Goal: Task Accomplishment & Management: Use online tool/utility

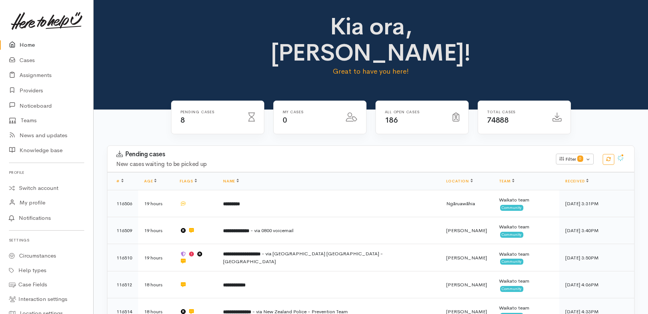
scroll to position [234, 0]
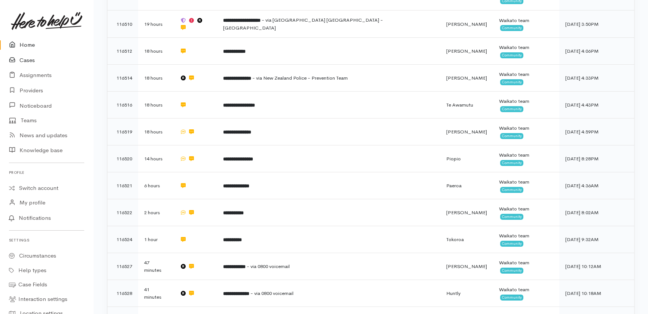
click at [24, 61] on link "Cases" at bounding box center [46, 60] width 93 height 15
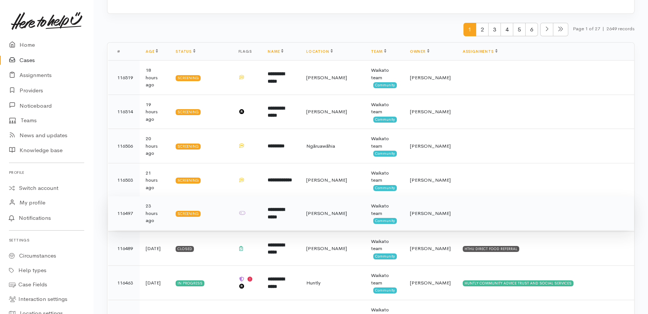
scroll to position [102, 0]
click at [284, 214] on b "**********" at bounding box center [276, 214] width 17 height 12
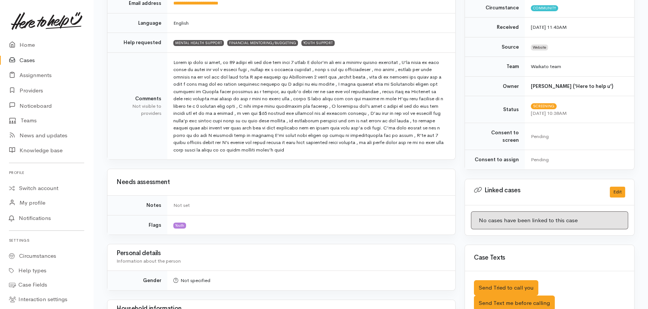
scroll to position [204, 0]
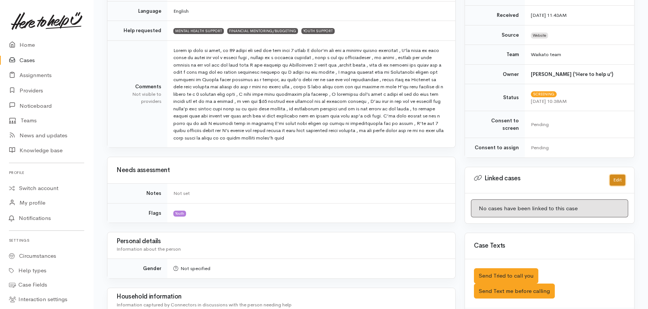
click at [611, 175] on button "Edit" at bounding box center [617, 180] width 15 height 11
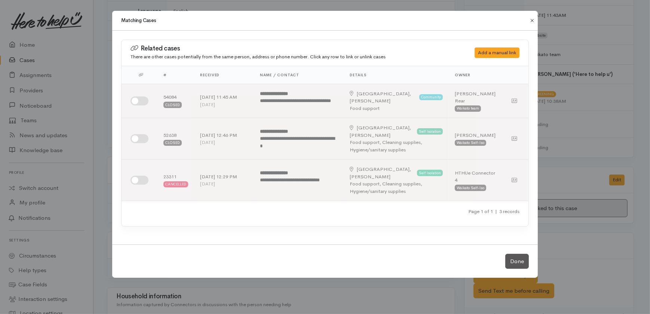
click at [532, 19] on button "Close" at bounding box center [532, 20] width 12 height 9
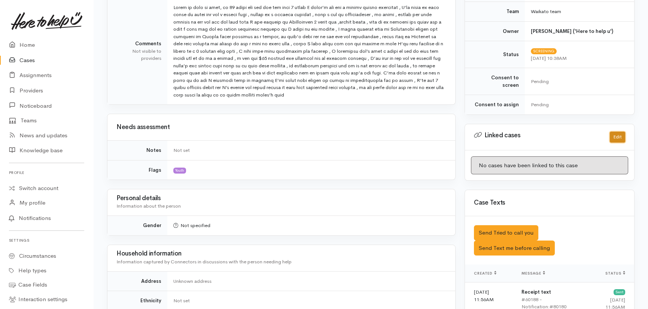
scroll to position [340, 0]
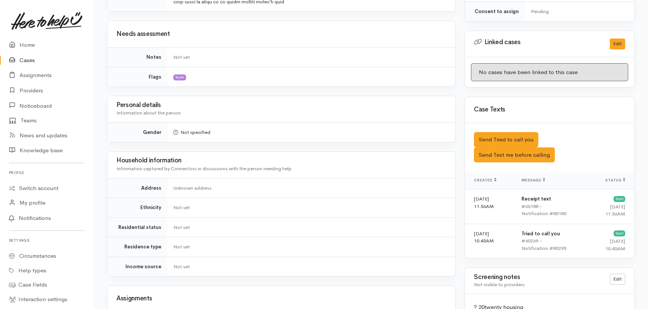
click at [29, 57] on link "Cases" at bounding box center [46, 60] width 93 height 15
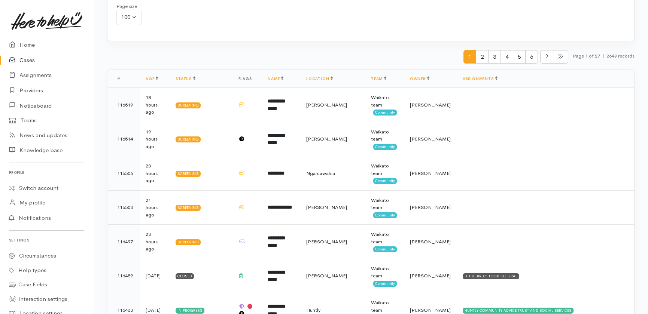
scroll to position [204, 0]
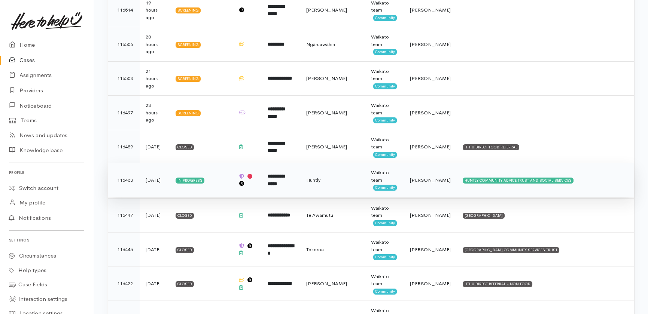
click at [284, 177] on b "**********" at bounding box center [276, 180] width 17 height 12
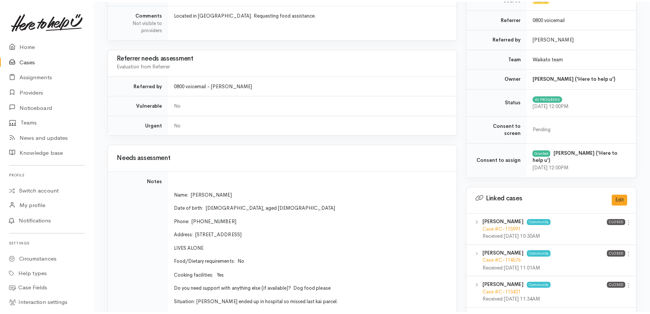
scroll to position [272, 0]
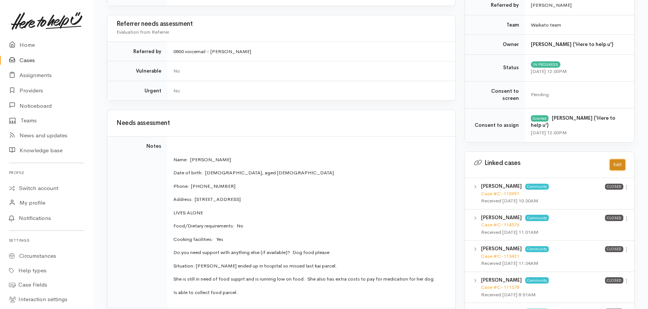
click at [617, 159] on button "Edit" at bounding box center [617, 164] width 15 height 11
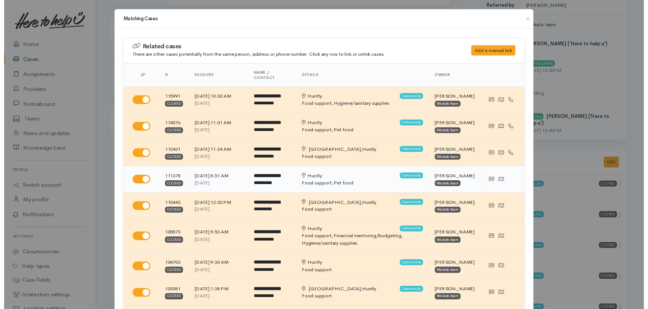
scroll to position [0, 0]
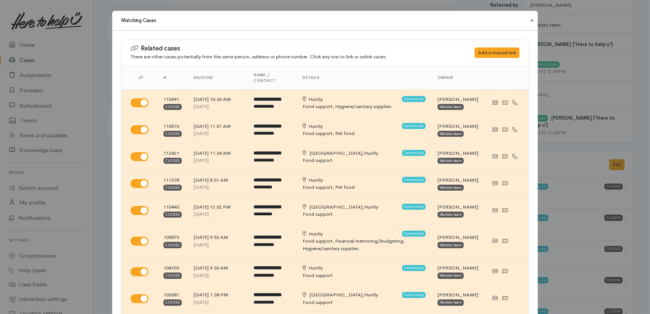
click at [530, 21] on button "Close" at bounding box center [532, 20] width 12 height 9
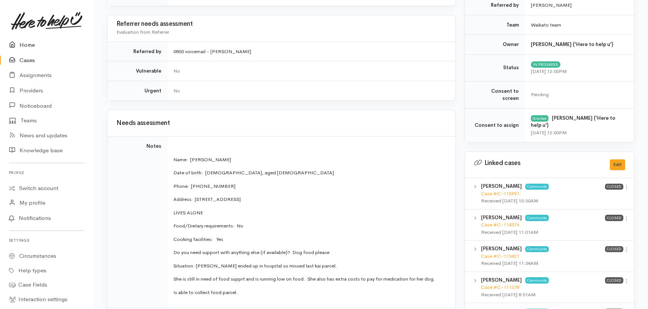
click at [24, 45] on link "Home" at bounding box center [46, 44] width 93 height 15
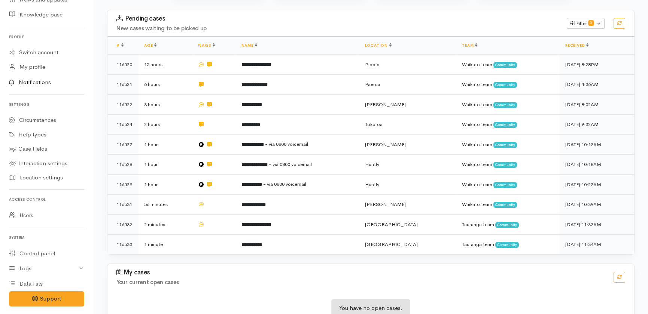
scroll to position [157, 0]
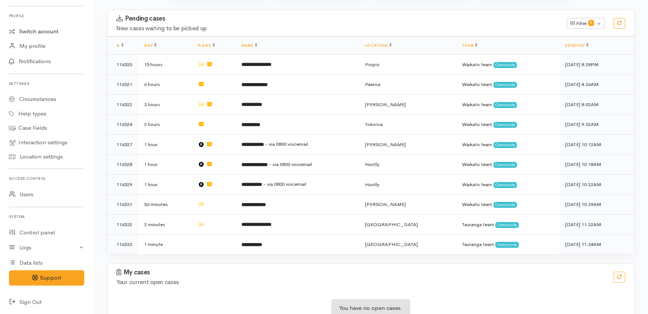
click at [51, 33] on link "Switch account" at bounding box center [46, 31] width 93 height 15
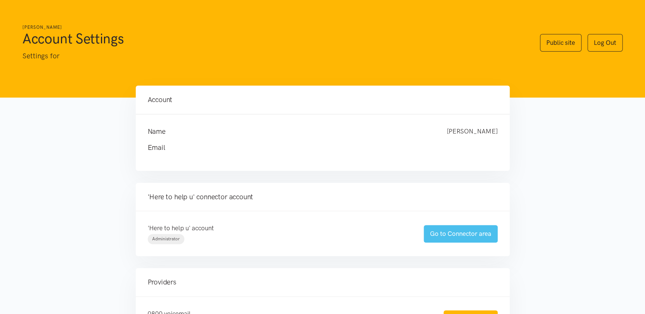
click at [446, 235] on link "Go to Connector area" at bounding box center [461, 234] width 74 height 18
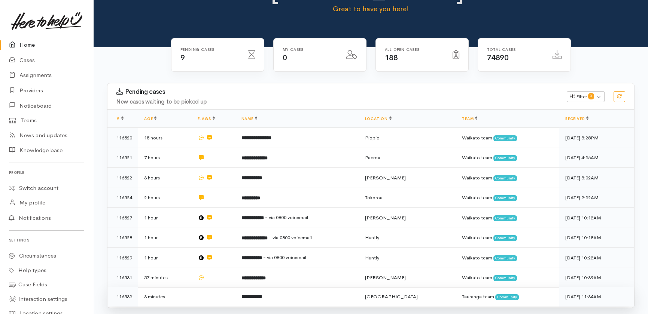
scroll to position [116, 0]
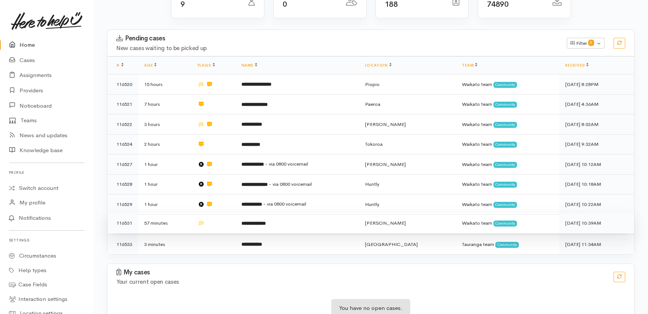
click at [223, 213] on td at bounding box center [214, 223] width 44 height 20
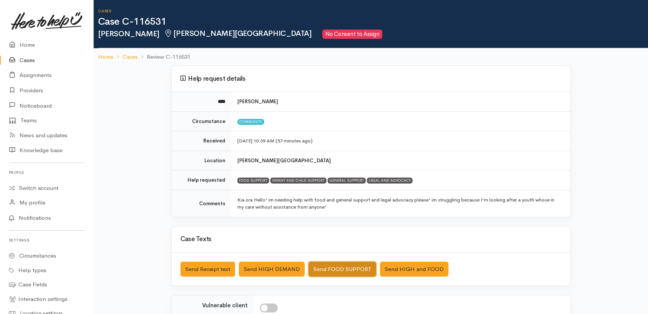
click at [329, 270] on button "Send FOOD SUPPORT" at bounding box center [342, 269] width 68 height 15
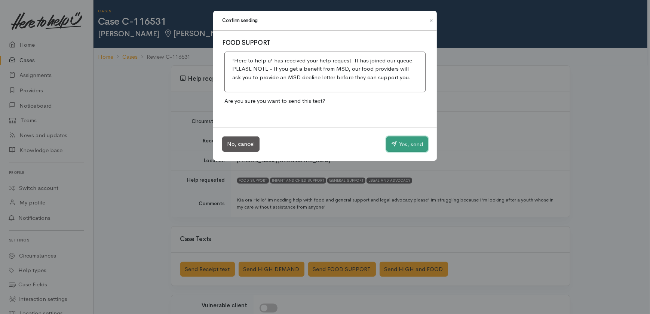
click at [397, 146] on button "Yes, send" at bounding box center [408, 145] width 42 height 16
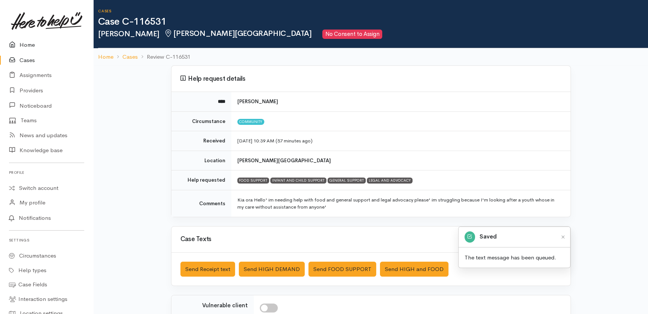
click at [31, 45] on link "Home" at bounding box center [46, 44] width 93 height 15
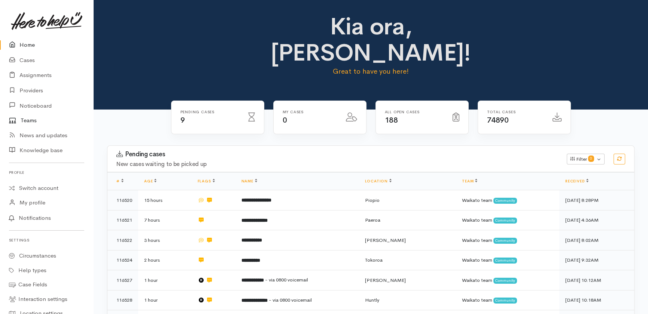
click at [11, 119] on icon at bounding box center [12, 121] width 7 height 6
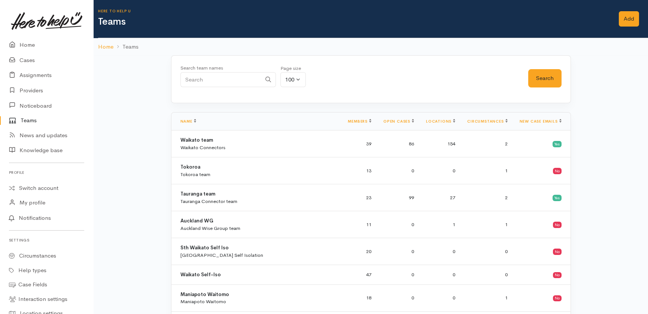
click at [461, 113] on th "Circumstances" at bounding box center [487, 122] width 52 height 18
click at [28, 46] on link "Home" at bounding box center [46, 44] width 93 height 15
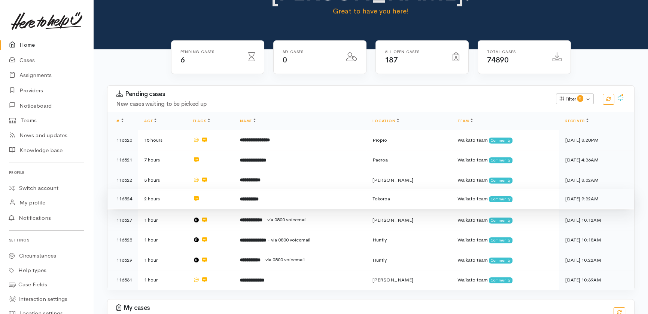
scroll to position [97, 0]
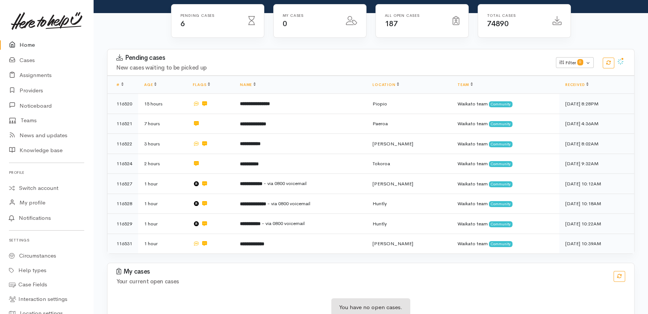
click at [26, 45] on link "Home" at bounding box center [46, 44] width 93 height 15
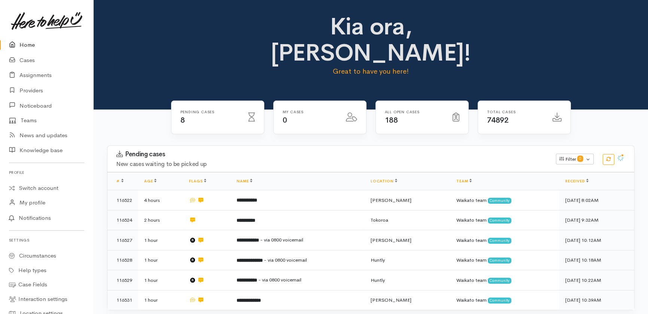
click at [24, 44] on link "Home" at bounding box center [46, 44] width 93 height 15
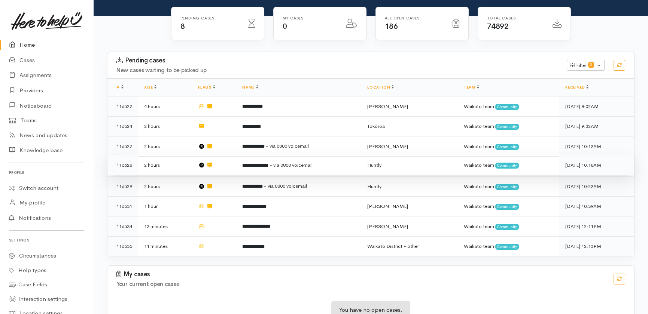
scroll to position [97, 0]
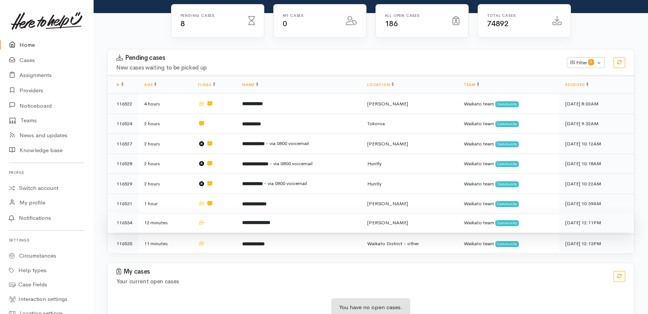
click at [226, 213] on td at bounding box center [214, 223] width 44 height 20
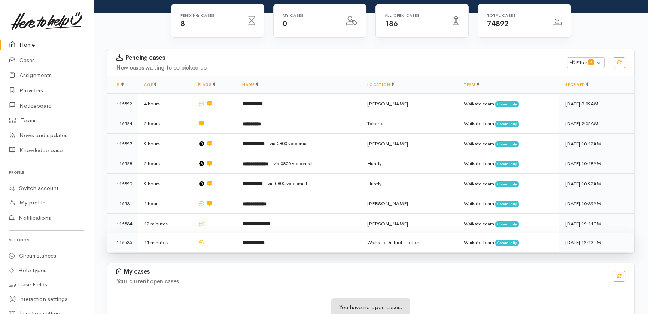
click at [225, 233] on td at bounding box center [214, 243] width 44 height 20
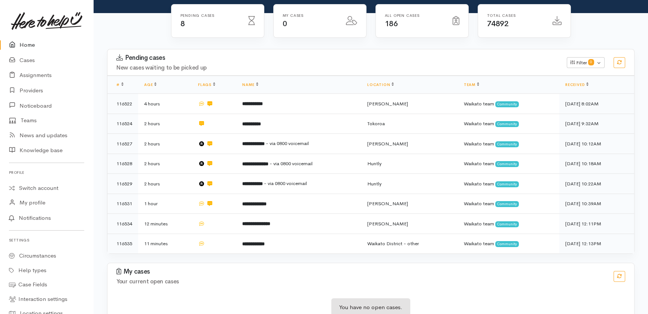
click at [25, 44] on link "Home" at bounding box center [46, 44] width 93 height 15
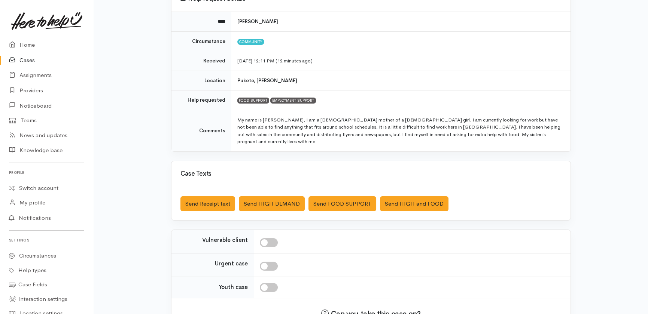
scroll to position [102, 0]
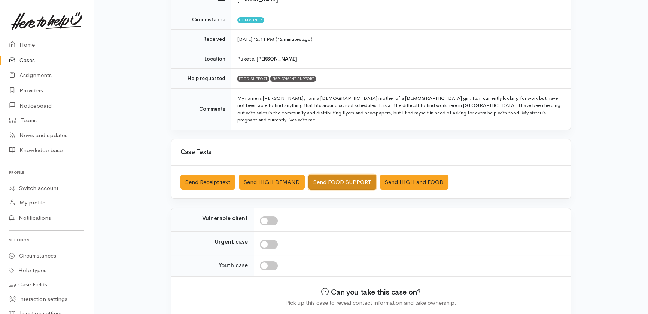
click at [333, 175] on button "Send FOOD SUPPORT" at bounding box center [342, 182] width 68 height 15
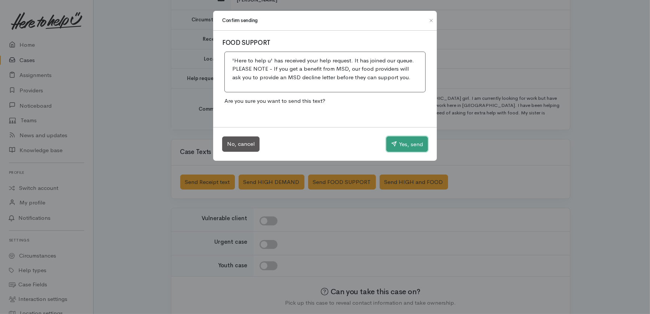
click at [406, 141] on button "Yes, send" at bounding box center [408, 145] width 42 height 16
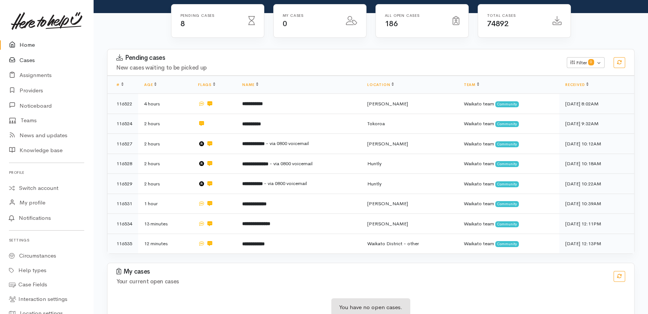
click at [22, 60] on link "Cases" at bounding box center [46, 60] width 93 height 15
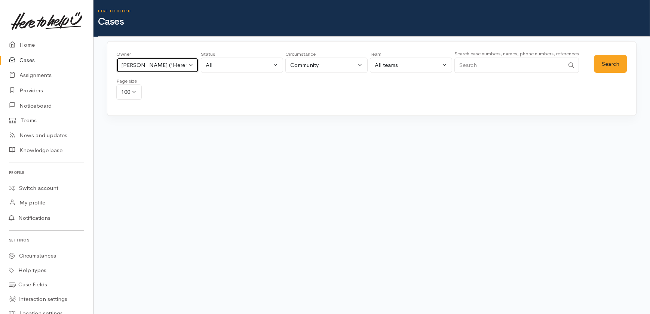
click at [177, 63] on div "[PERSON_NAME] ('Here to help u')" at bounding box center [154, 65] width 66 height 9
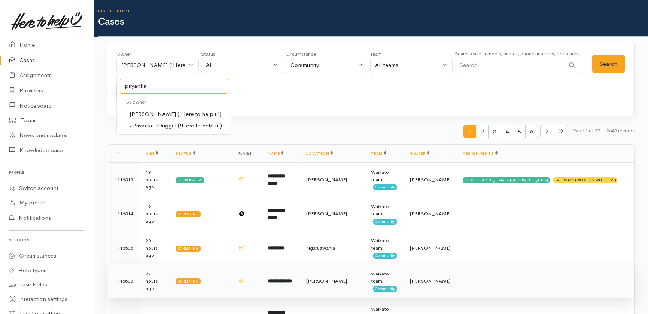
type input "priyanka"
